Goal: Information Seeking & Learning: Learn about a topic

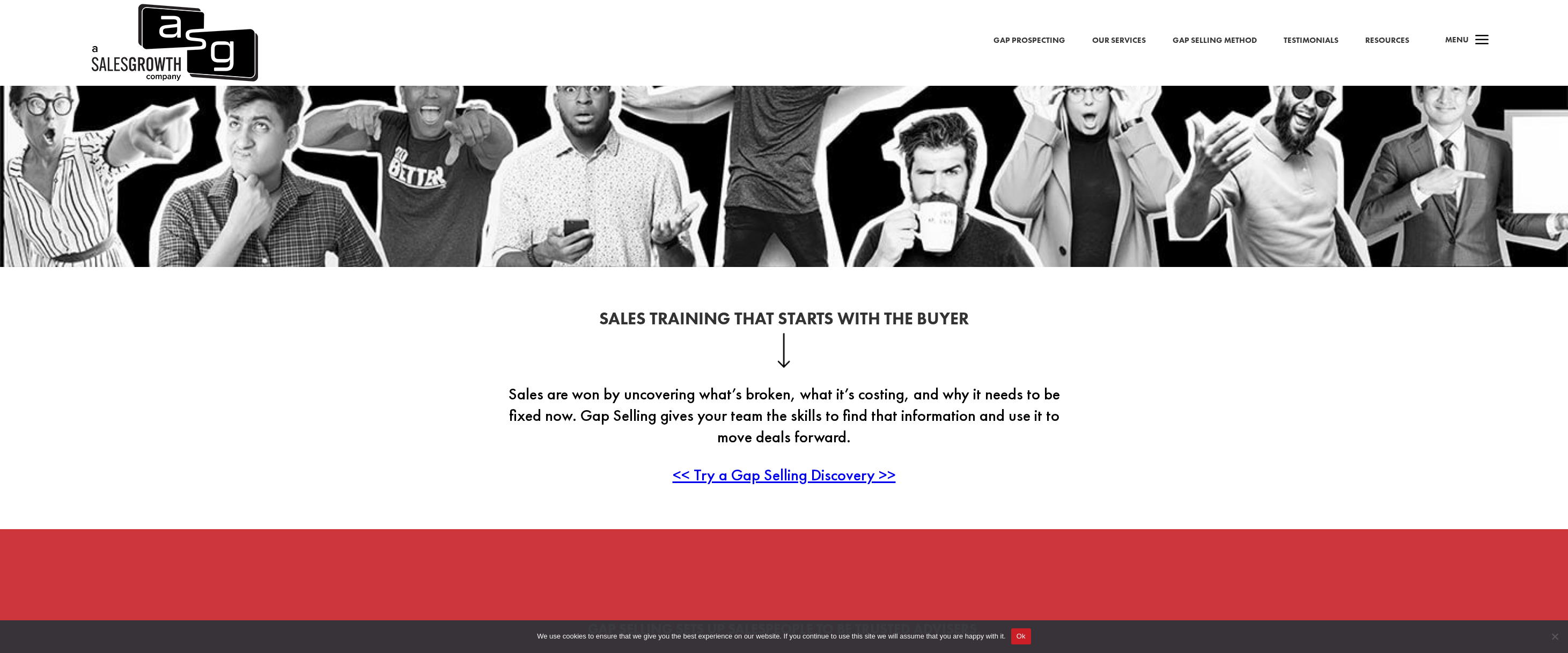
scroll to position [281, 0]
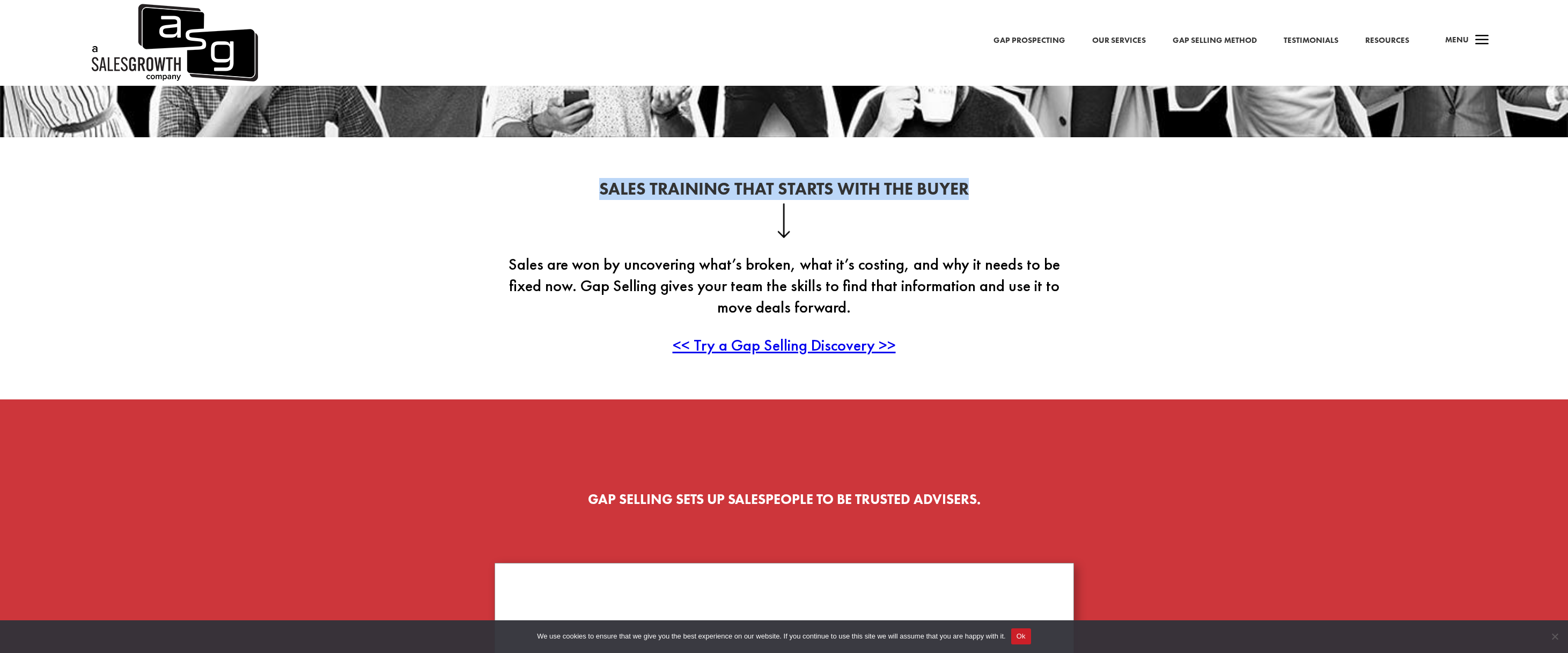
drag, startPoint x: 593, startPoint y: 185, endPoint x: 987, endPoint y: 191, distance: 394.0
click at [987, 191] on h2 "Sales Training That Starts With the Buyer" at bounding box center [784, 192] width 579 height 22
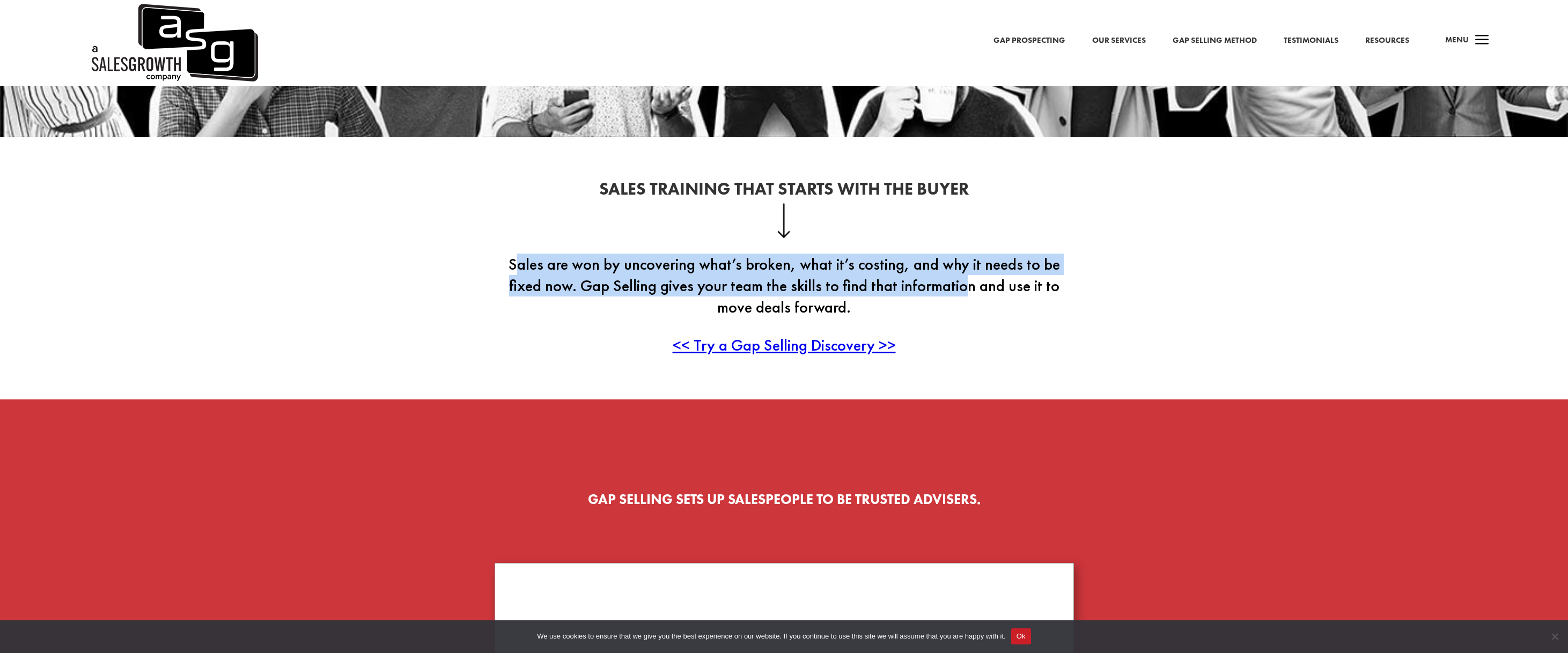
drag, startPoint x: 513, startPoint y: 275, endPoint x: 968, endPoint y: 282, distance: 455.1
click at [968, 282] on p "Sales are won by uncovering what’s broken, what it’s costing, and why it needs …" at bounding box center [784, 294] width 579 height 81
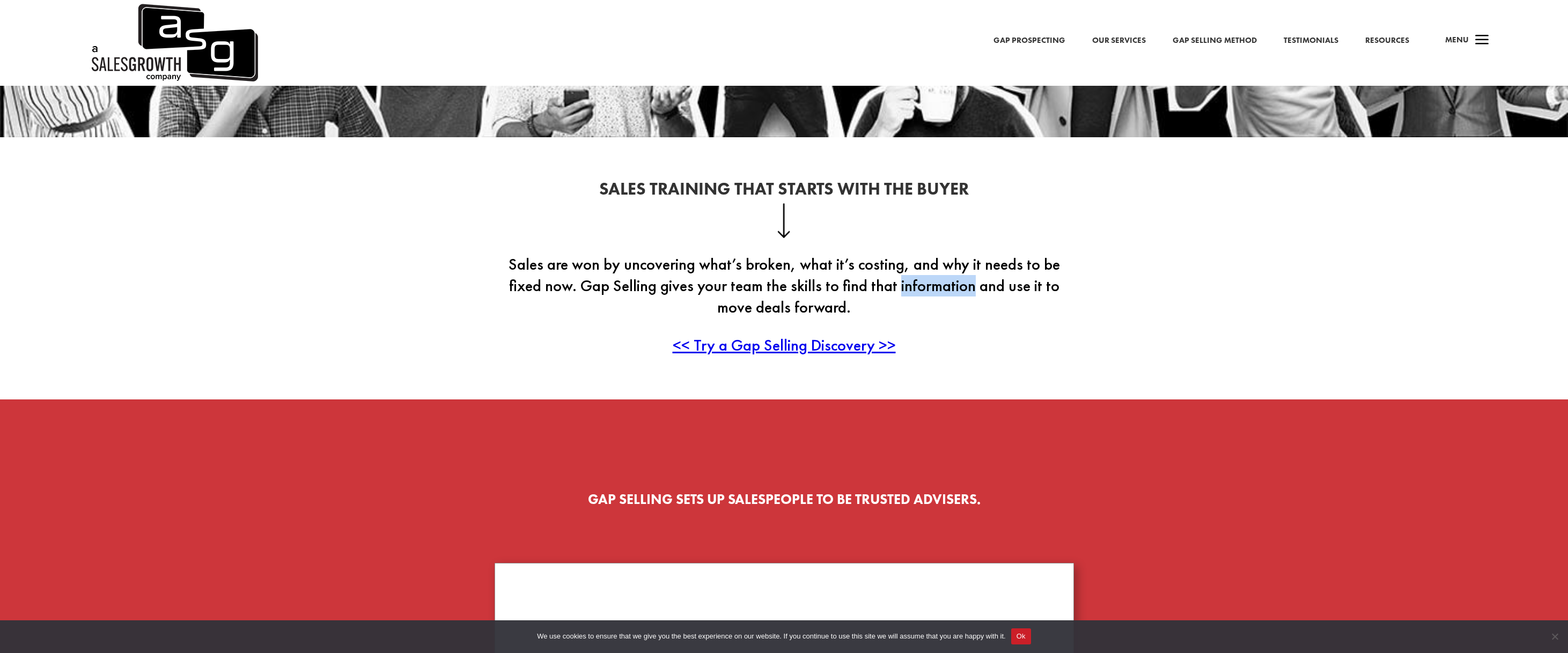
click at [968, 282] on p "Sales are won by uncovering what’s broken, what it’s costing, and why it needs …" at bounding box center [784, 294] width 579 height 81
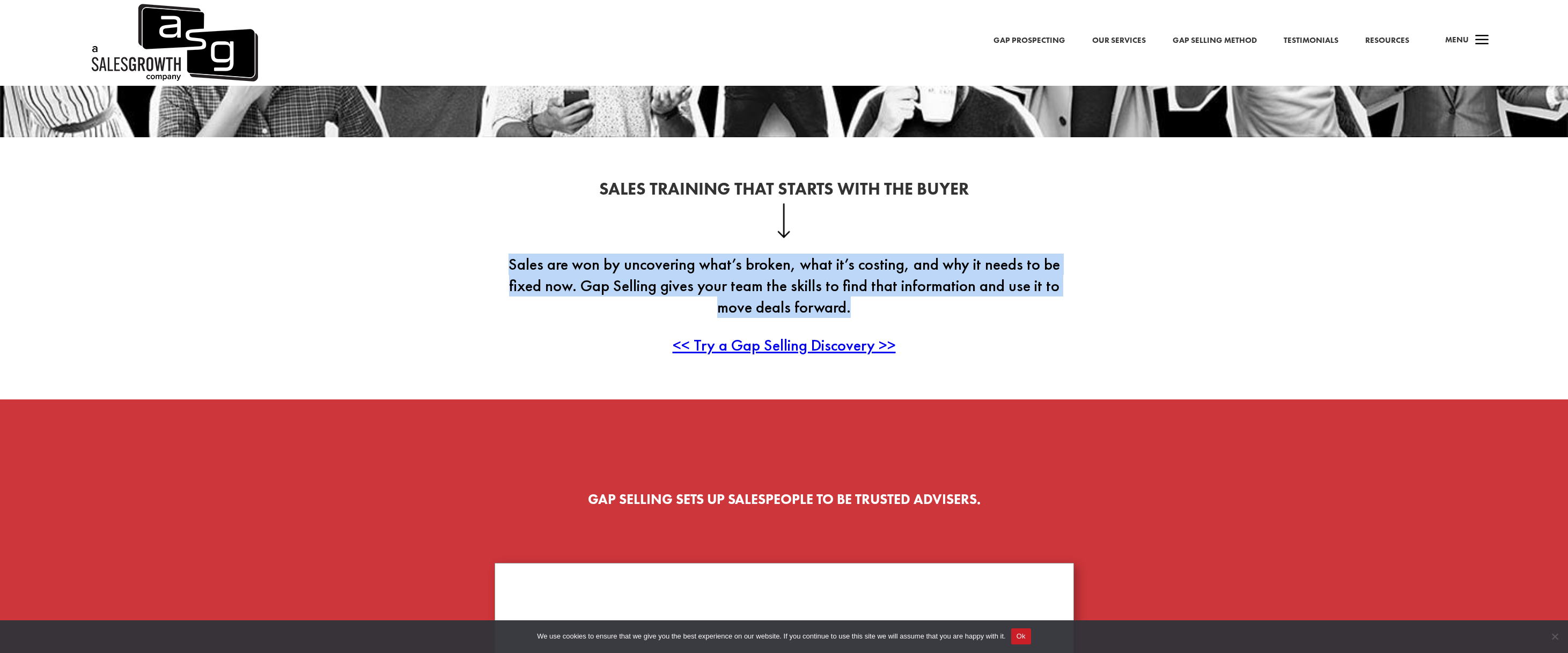
click at [968, 282] on p "Sales are won by uncovering what’s broken, what it’s costing, and why it needs …" at bounding box center [784, 294] width 579 height 81
click at [777, 349] on span "<< Try a Gap Selling Discovery >>" at bounding box center [784, 345] width 223 height 21
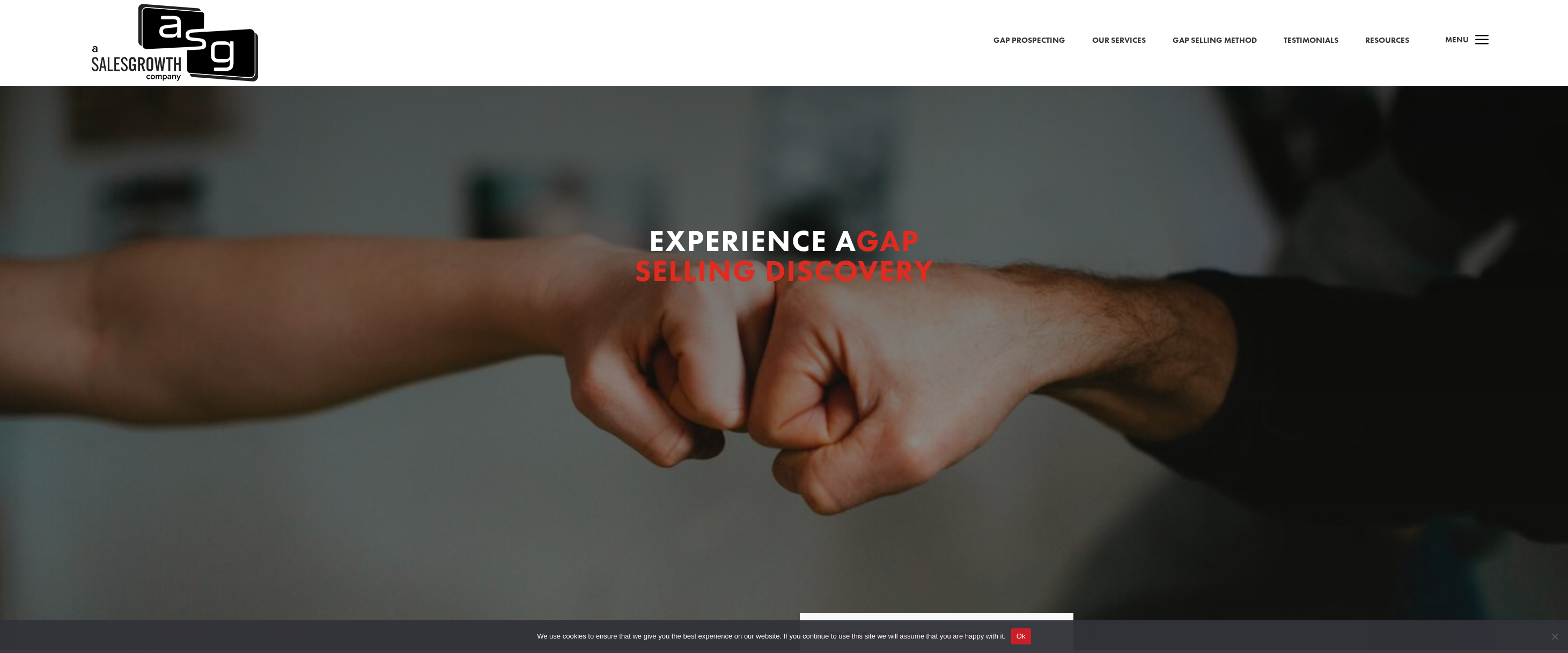
click at [1473, 37] on span "a" at bounding box center [1482, 40] width 21 height 21
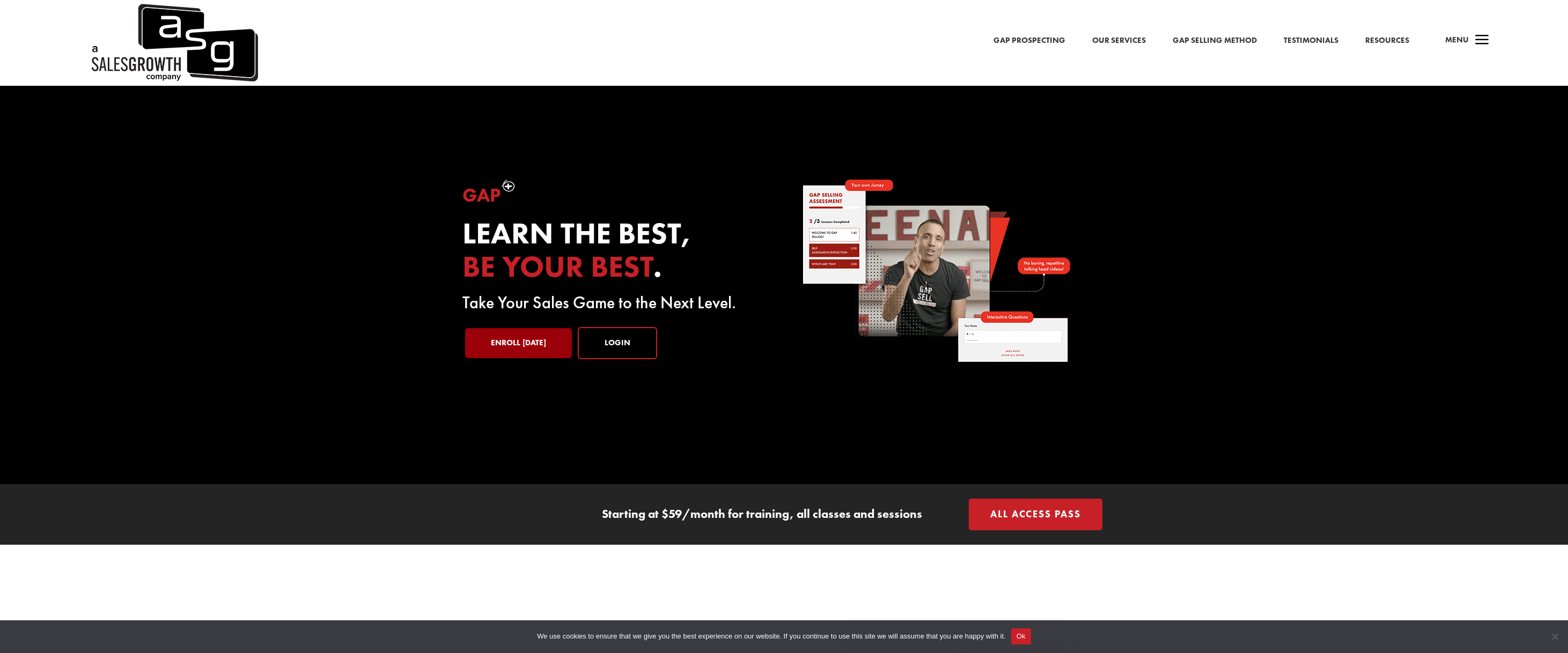
click at [514, 342] on link "Enroll [DATE]" at bounding box center [518, 343] width 107 height 30
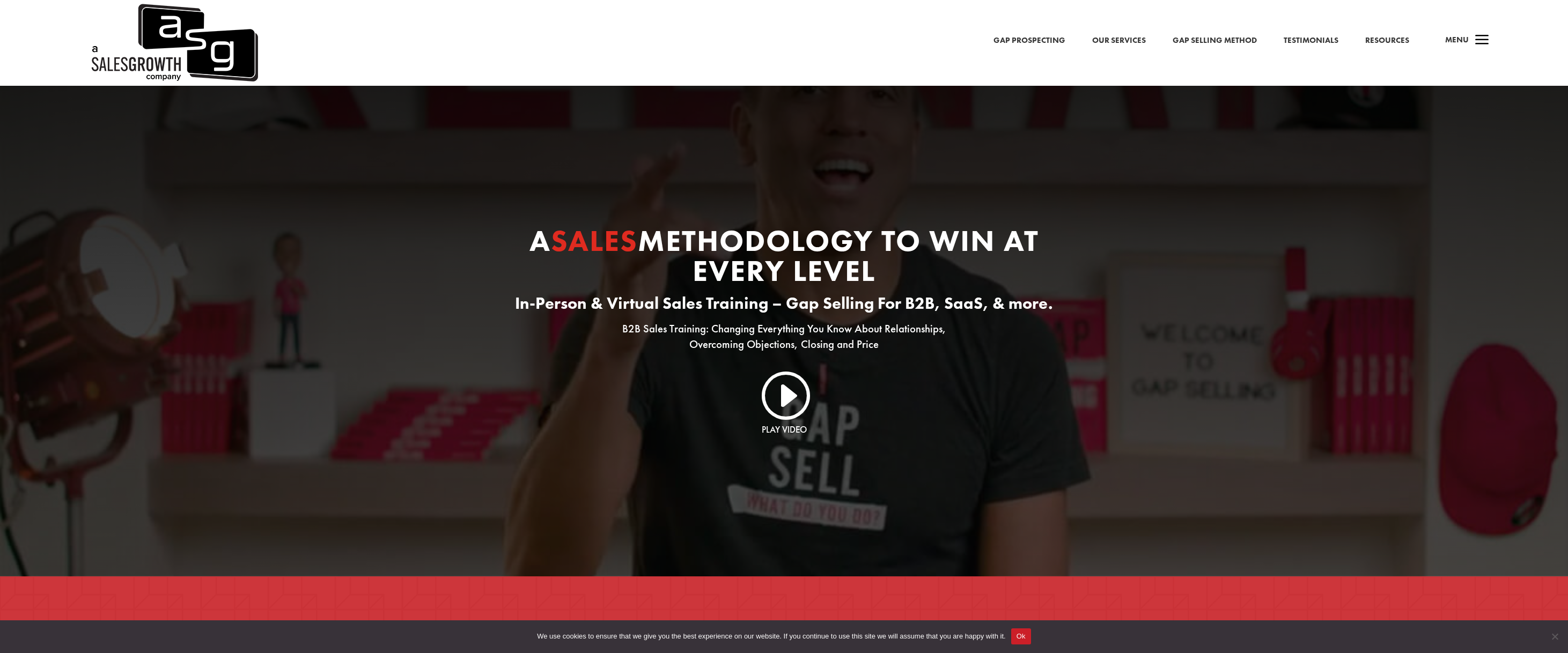
drag, startPoint x: 746, startPoint y: 264, endPoint x: 1007, endPoint y: 273, distance: 261.2
click at [1008, 273] on h1 "A Sales Methodology to Win At Every Level" at bounding box center [784, 259] width 579 height 66
click at [1007, 273] on h1 "A Sales Methodology to Win At Every Level" at bounding box center [784, 259] width 579 height 66
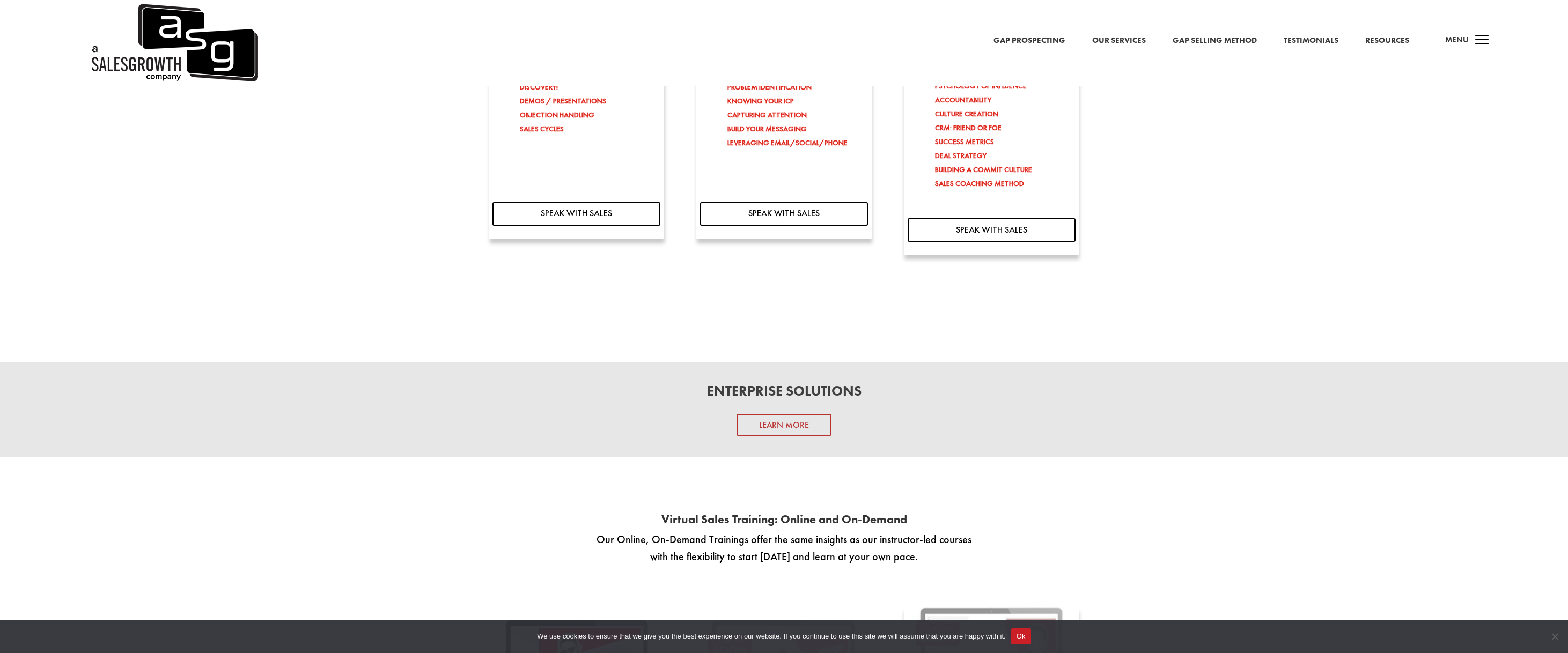
scroll to position [1171, 0]
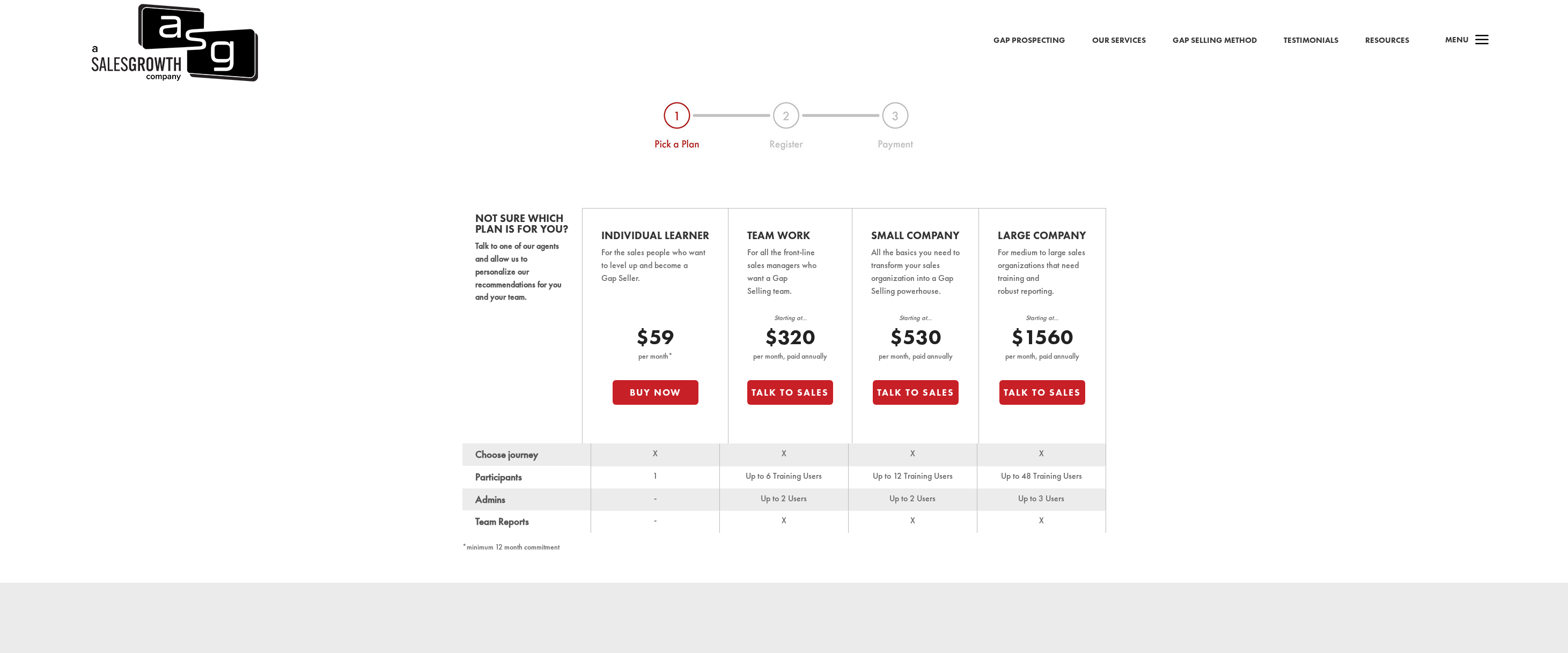
scroll to position [749, 0]
